Goal: Task Accomplishment & Management: Manage account settings

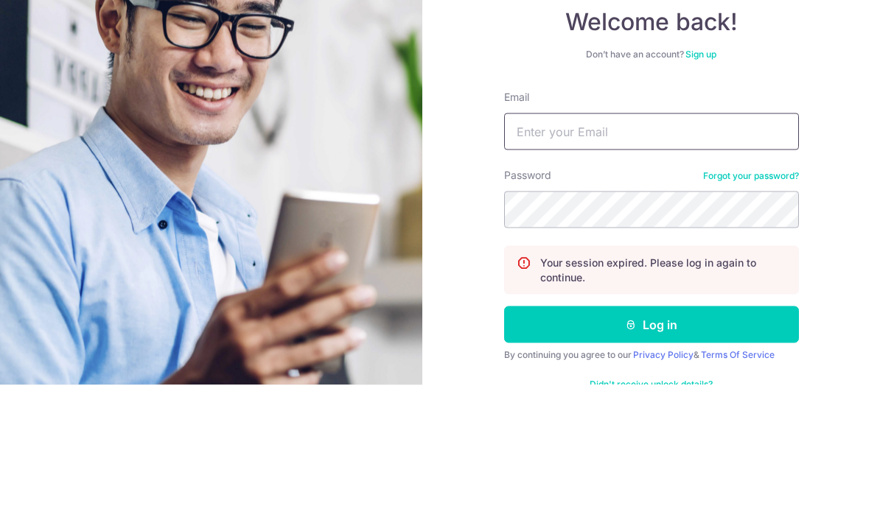
type input "[EMAIL_ADDRESS][DOMAIN_NAME]"
click at [651, 453] on button "Log in" at bounding box center [651, 471] width 295 height 37
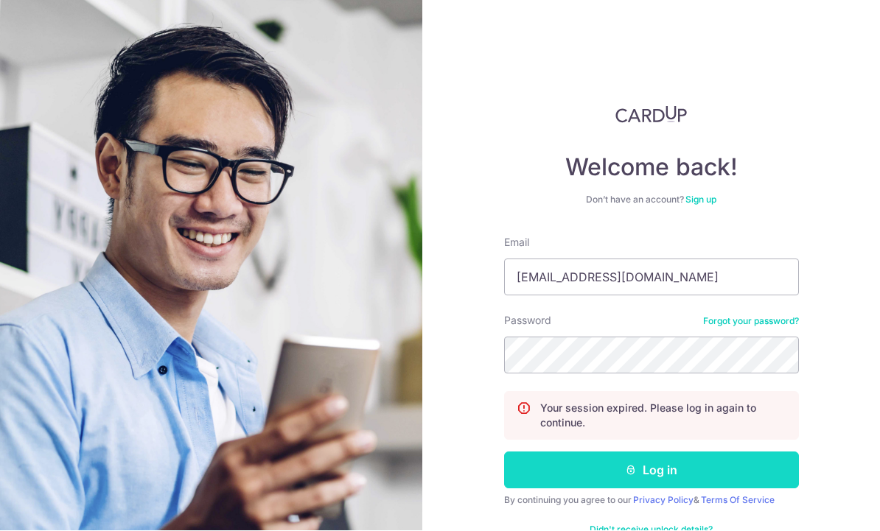
click at [670, 453] on button "Log in" at bounding box center [651, 471] width 295 height 37
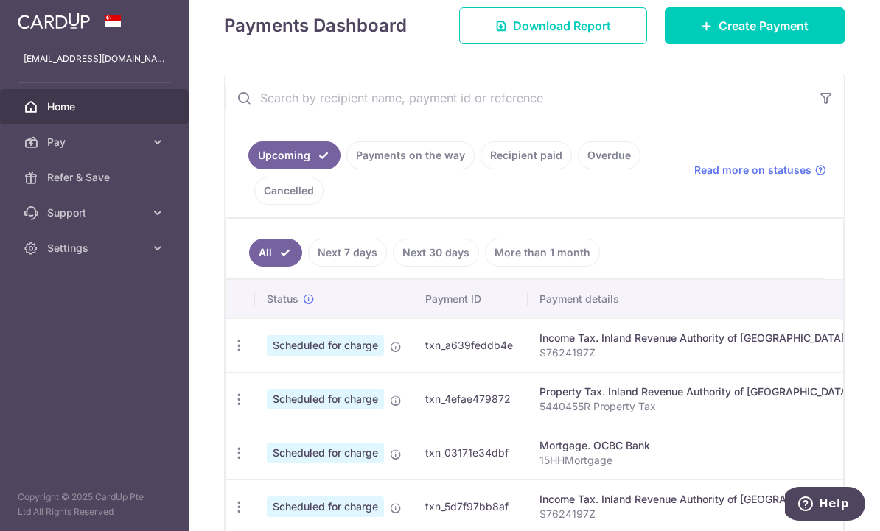
click at [308, 267] on link "Next 7 days" at bounding box center [347, 253] width 79 height 28
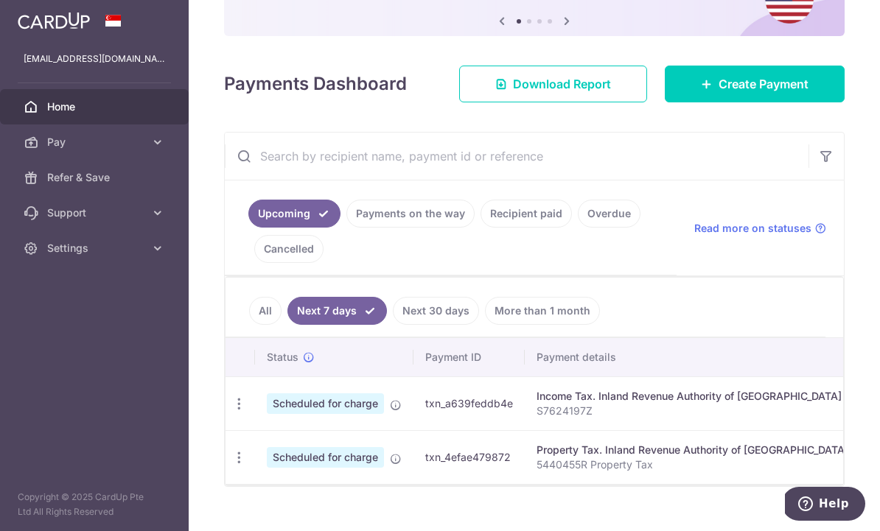
click at [249, 325] on link "All" at bounding box center [265, 311] width 32 height 28
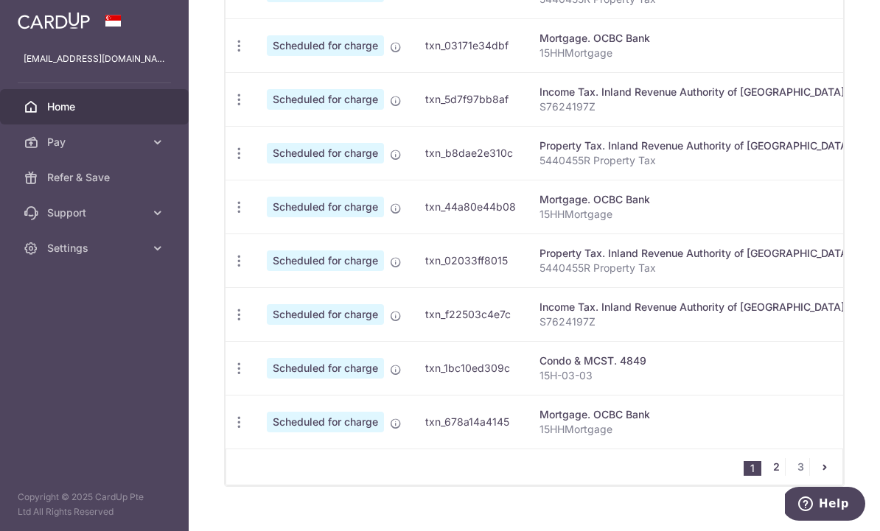
click at [774, 476] on link "2" at bounding box center [776, 467] width 18 height 18
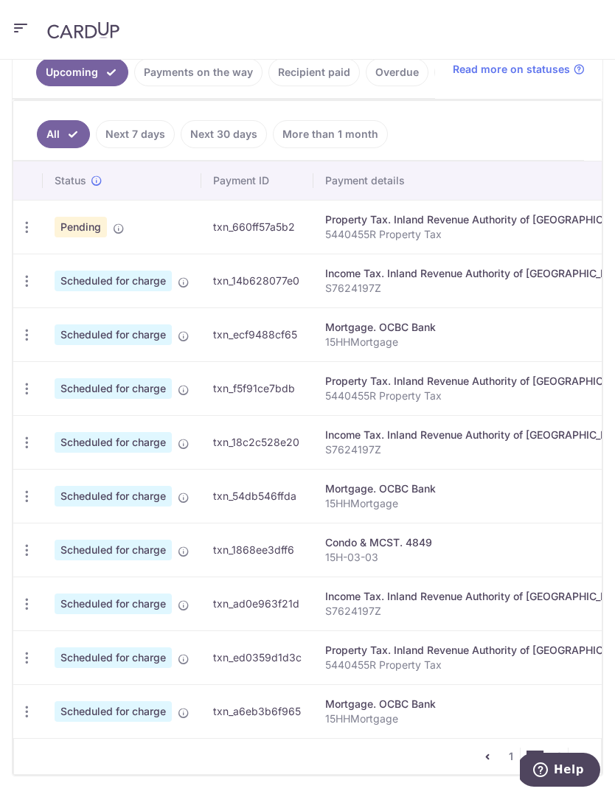
scroll to position [394, 0]
click at [548, 531] on icon "Help" at bounding box center [540, 769] width 15 height 15
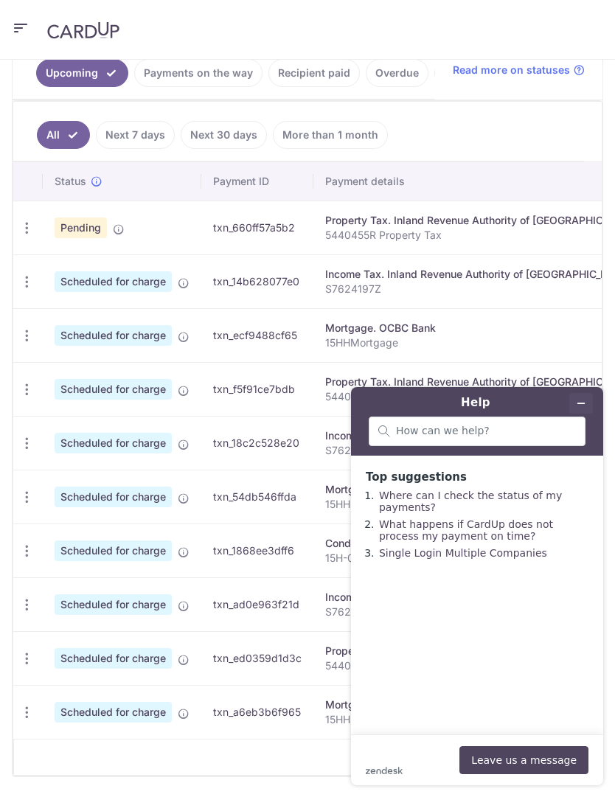
click at [583, 406] on icon "Minimise widget" at bounding box center [581, 403] width 10 height 10
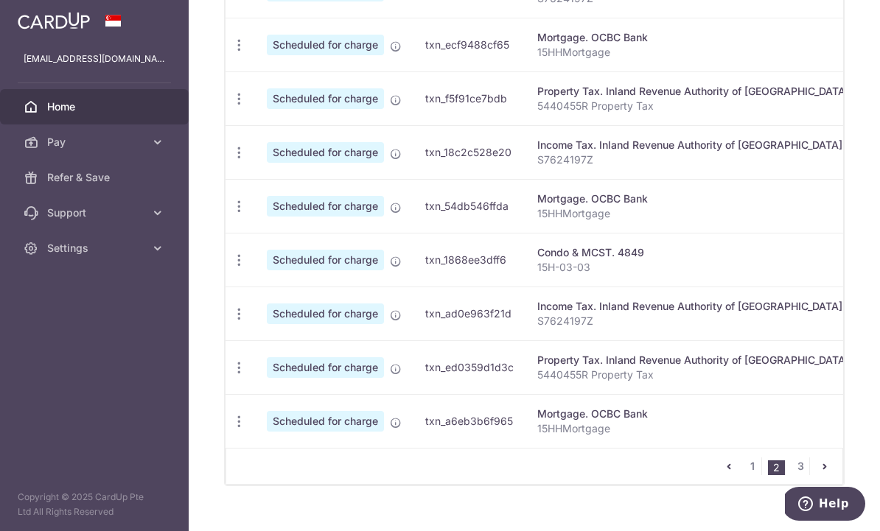
scroll to position [618, 0]
click at [800, 476] on link "3" at bounding box center [801, 467] width 18 height 18
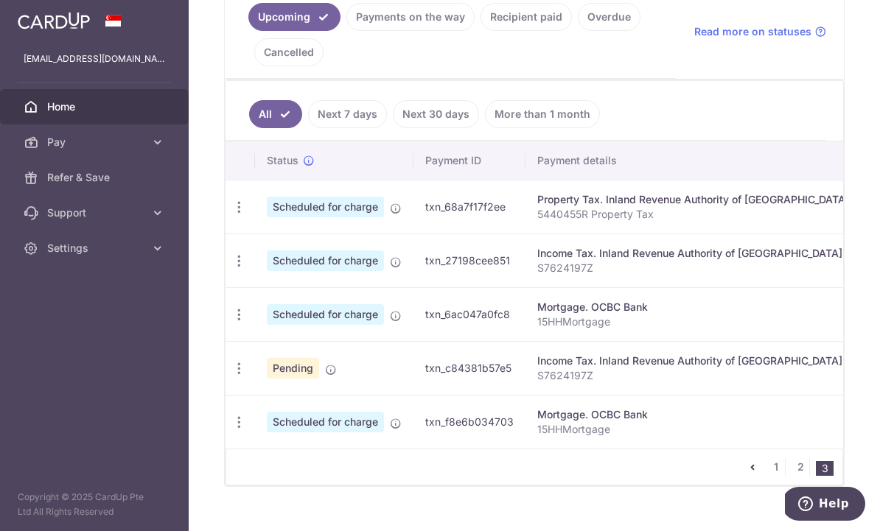
scroll to position [0, 0]
click at [267, 379] on span "Pending" at bounding box center [293, 368] width 52 height 21
click at [231, 215] on icon "button" at bounding box center [238, 207] width 15 height 15
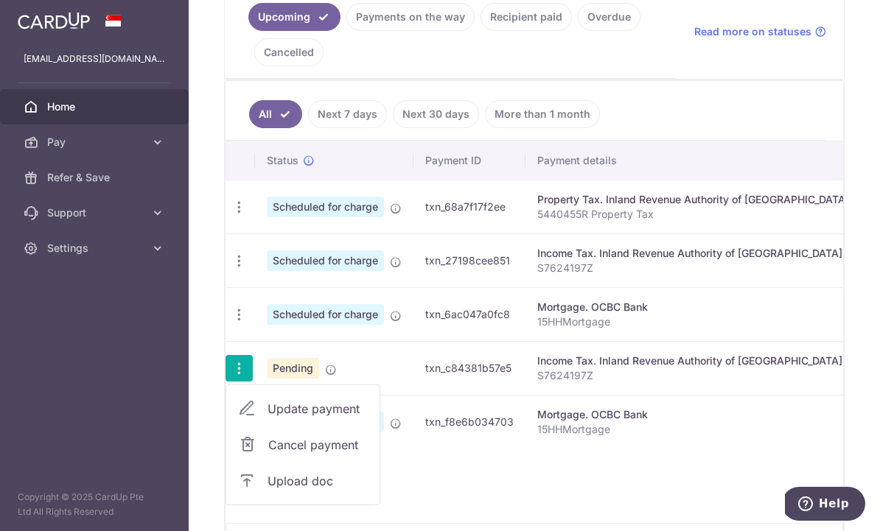
click at [268, 490] on span "Upload doc" at bounding box center [318, 481] width 100 height 18
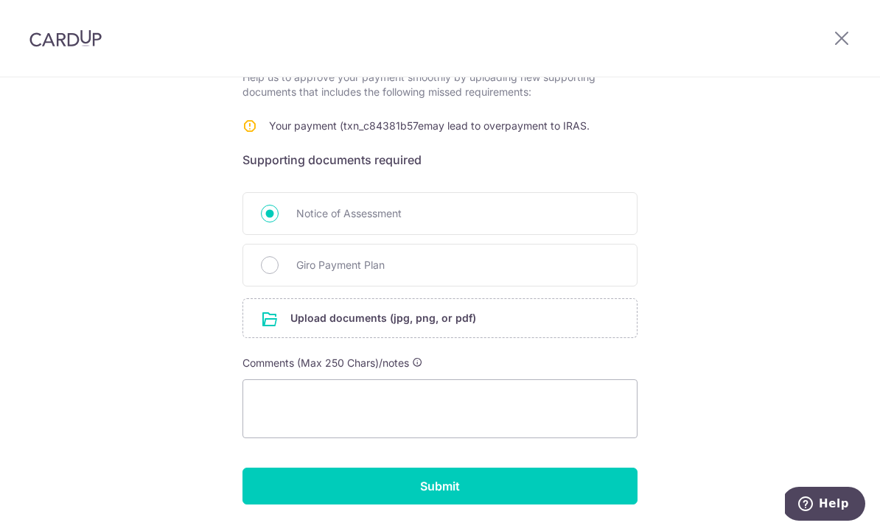
scroll to position [256, 0]
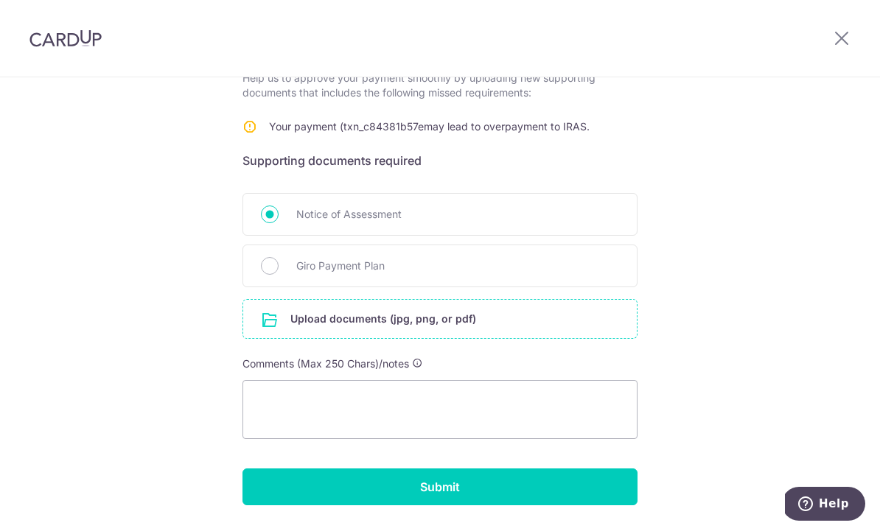
click at [475, 328] on input "file" at bounding box center [440, 319] width 394 height 38
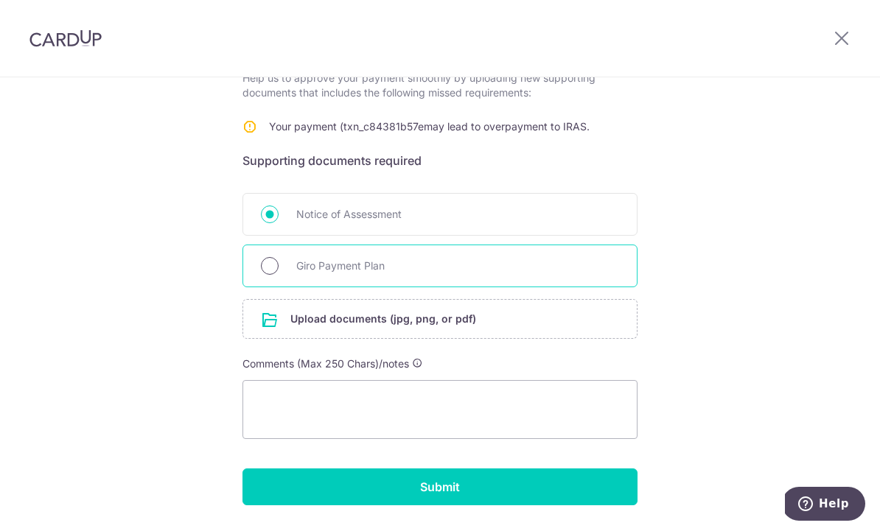
click at [278, 273] on input "Giro Payment Plan" at bounding box center [270, 266] width 18 height 18
radio input "true"
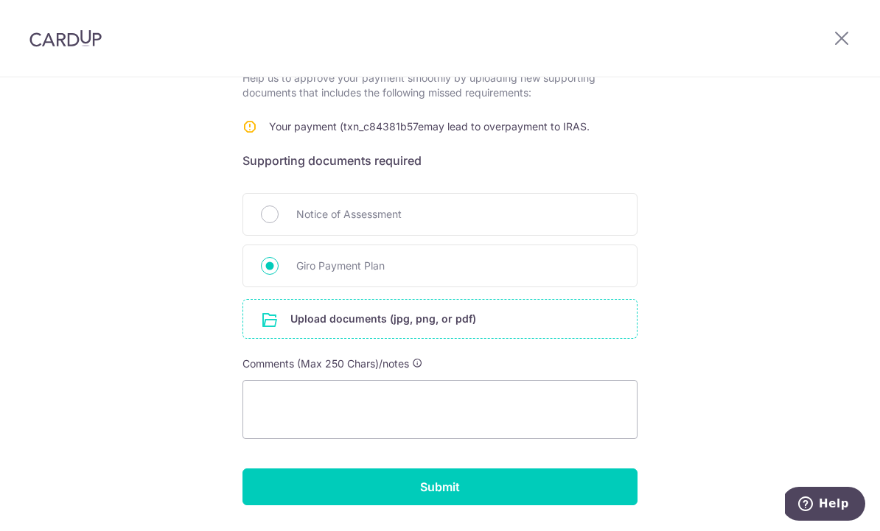
click at [436, 338] on input "file" at bounding box center [440, 319] width 394 height 38
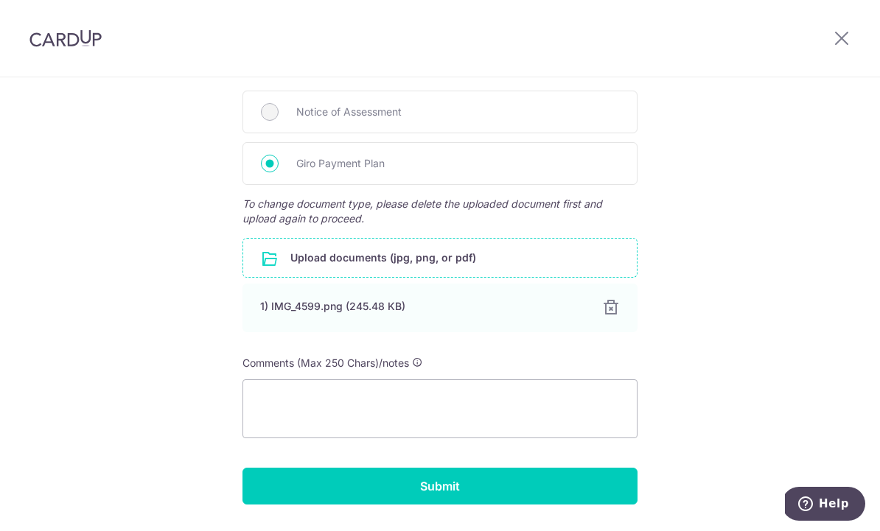
scroll to position [358, 0]
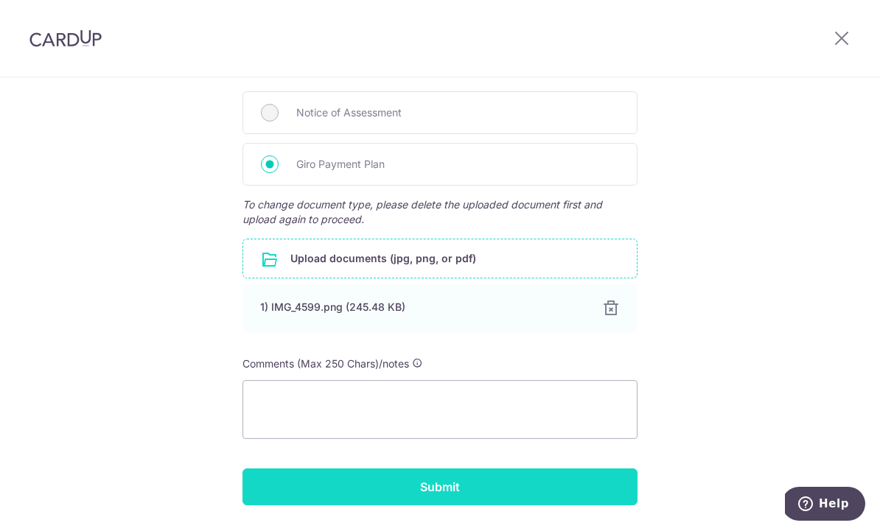
click at [531, 493] on input "Submit" at bounding box center [440, 487] width 395 height 37
